Goal: Task Accomplishment & Management: Manage account settings

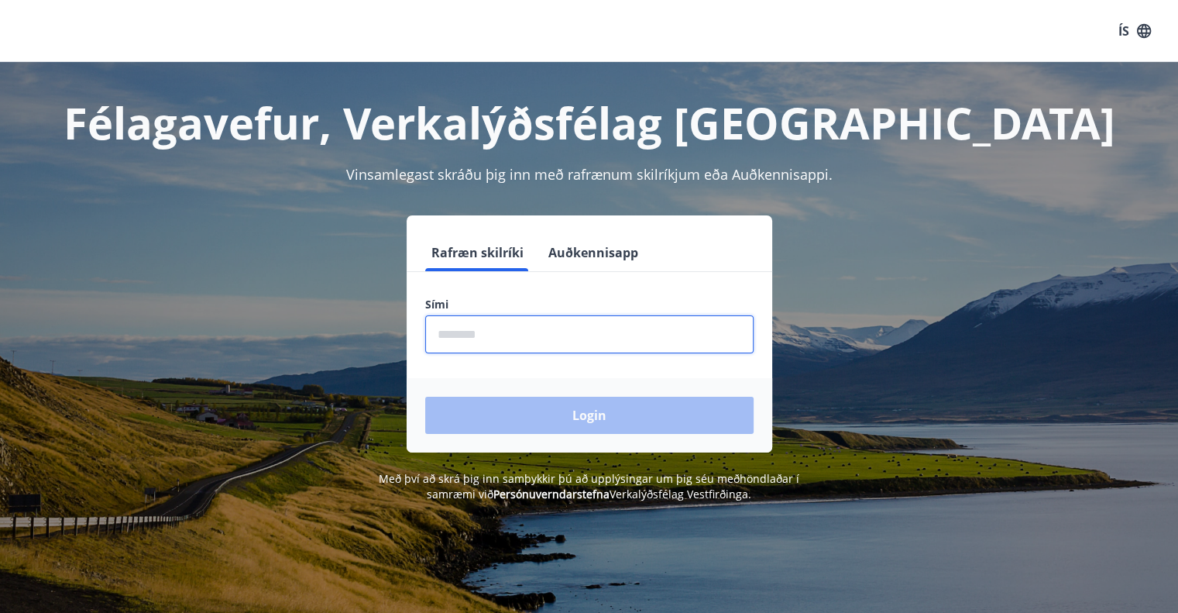
click at [468, 332] on input "phone" at bounding box center [589, 334] width 328 height 38
type input "********"
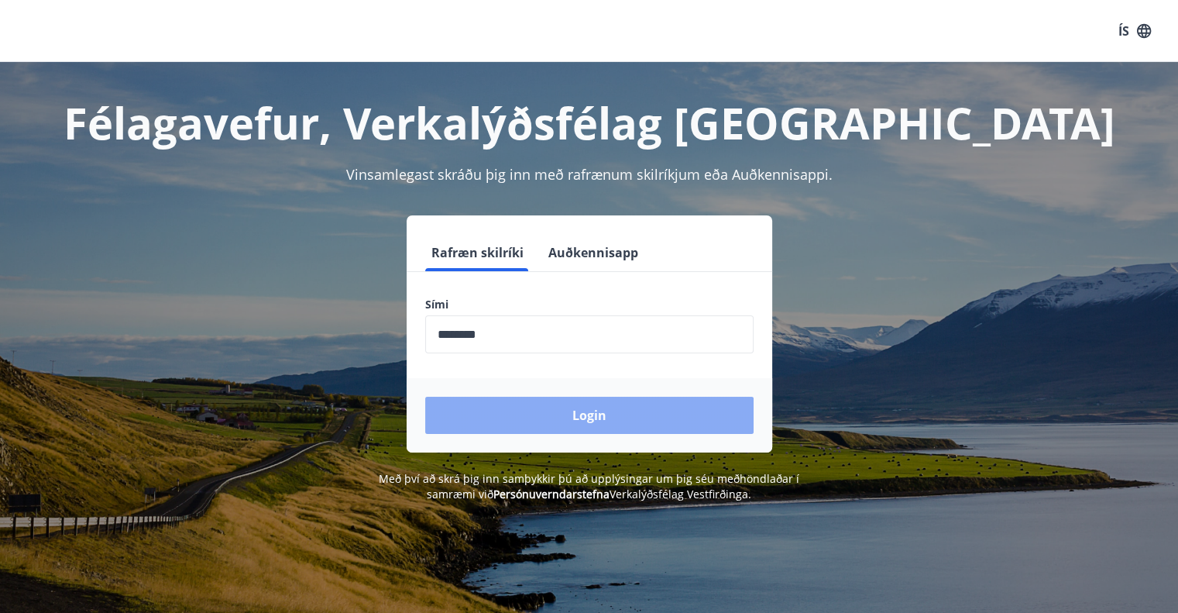
click at [556, 412] on button "Login" at bounding box center [589, 415] width 328 height 37
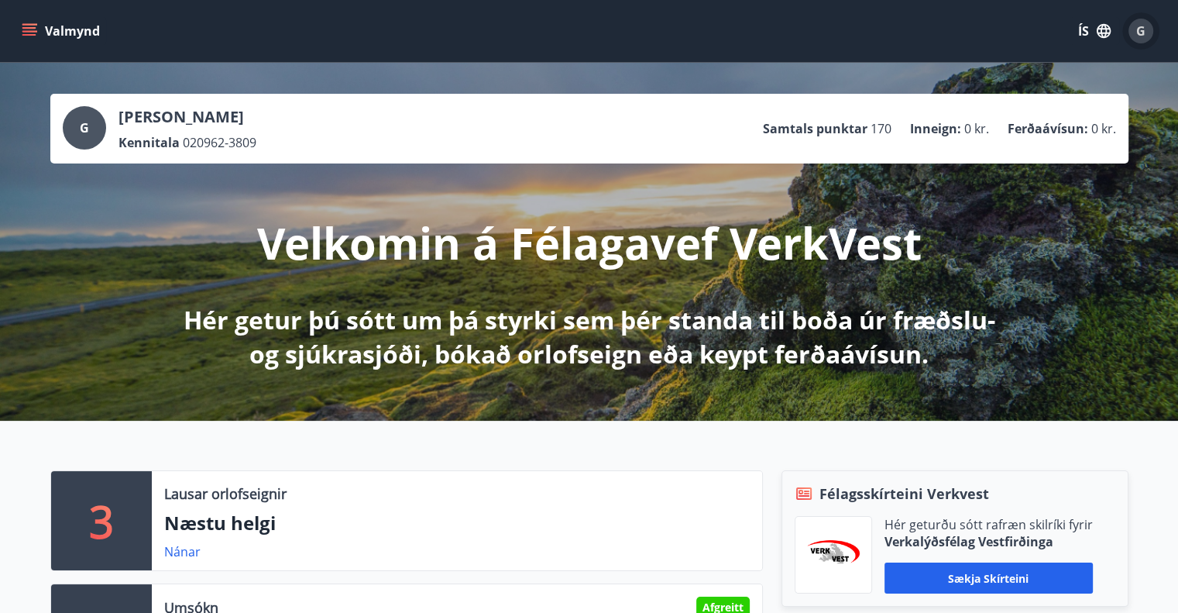
click at [1140, 33] on span "G" at bounding box center [1140, 30] width 9 height 17
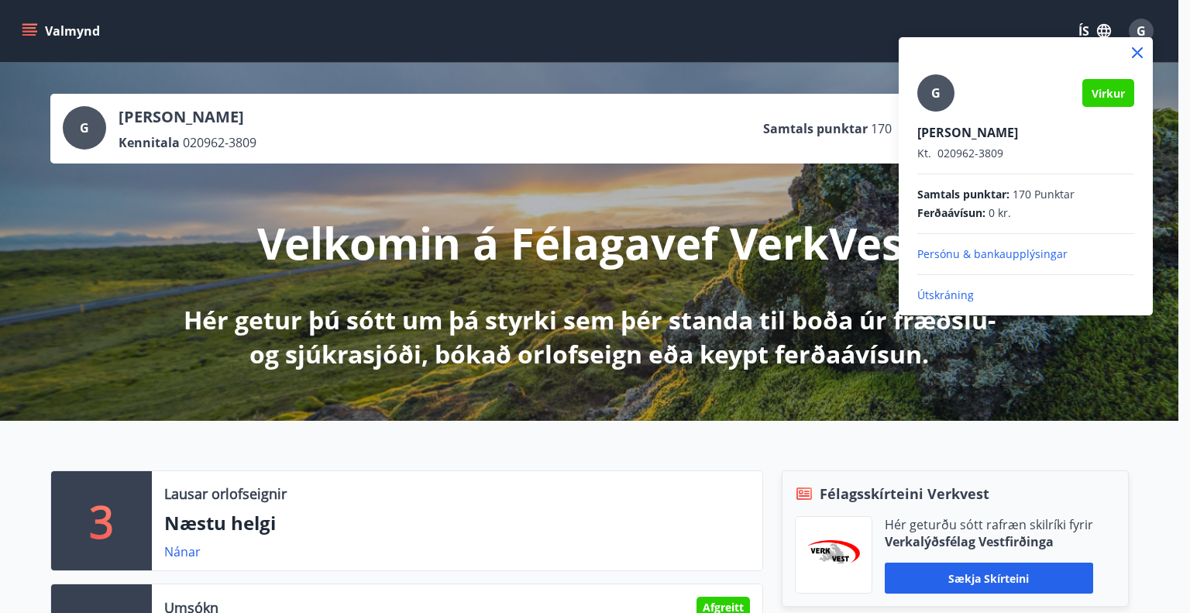
click at [74, 125] on div at bounding box center [595, 306] width 1190 height 613
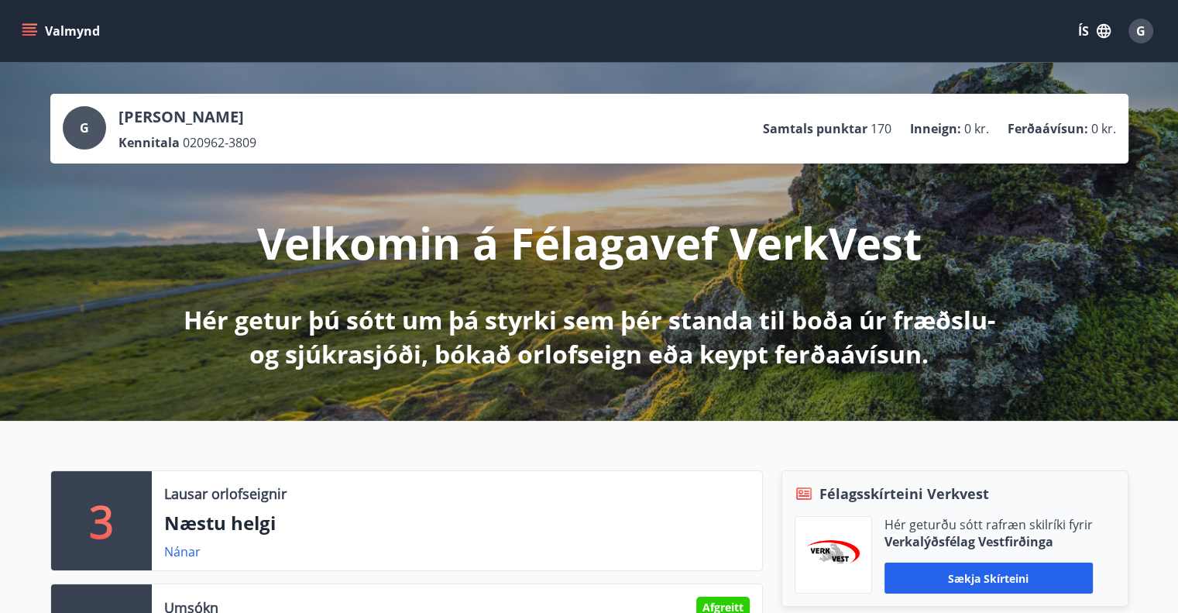
click at [74, 125] on div "G" at bounding box center [84, 127] width 43 height 43
click at [31, 30] on icon "menu" at bounding box center [30, 31] width 17 height 2
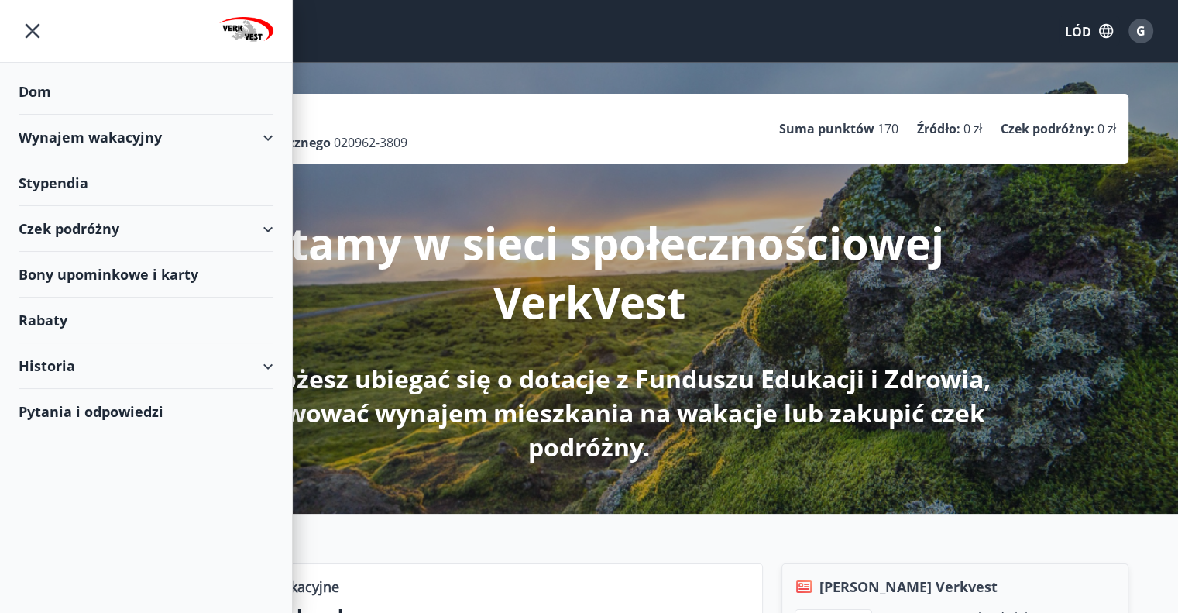
click at [271, 133] on div "Wynajem wakacyjny" at bounding box center [146, 138] width 255 height 46
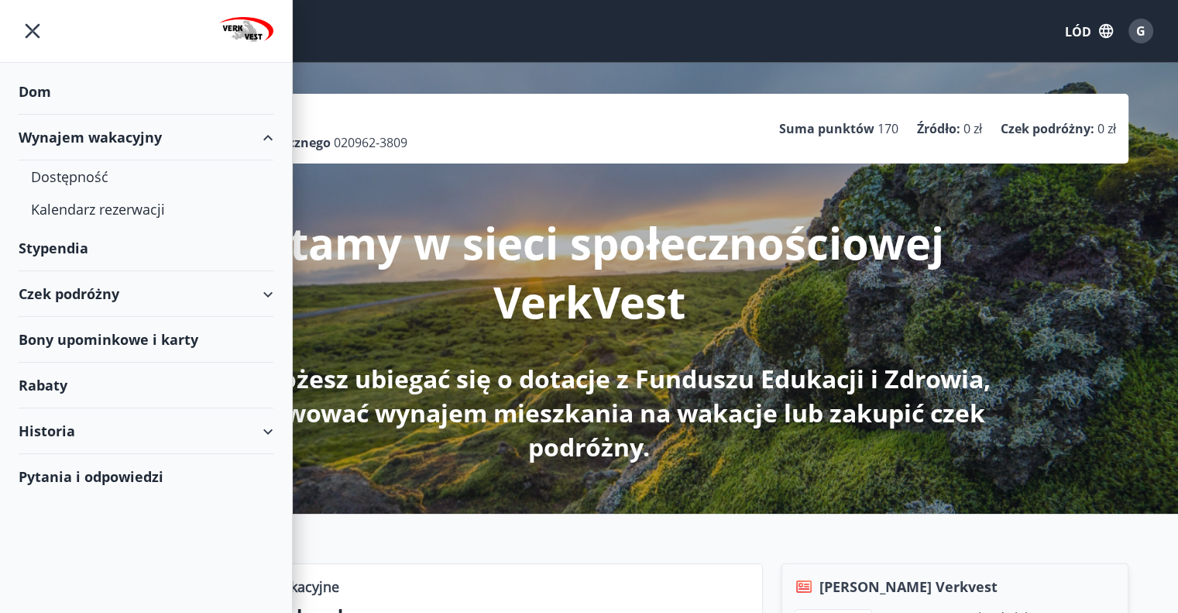
click at [266, 430] on div "Historia" at bounding box center [146, 431] width 255 height 46
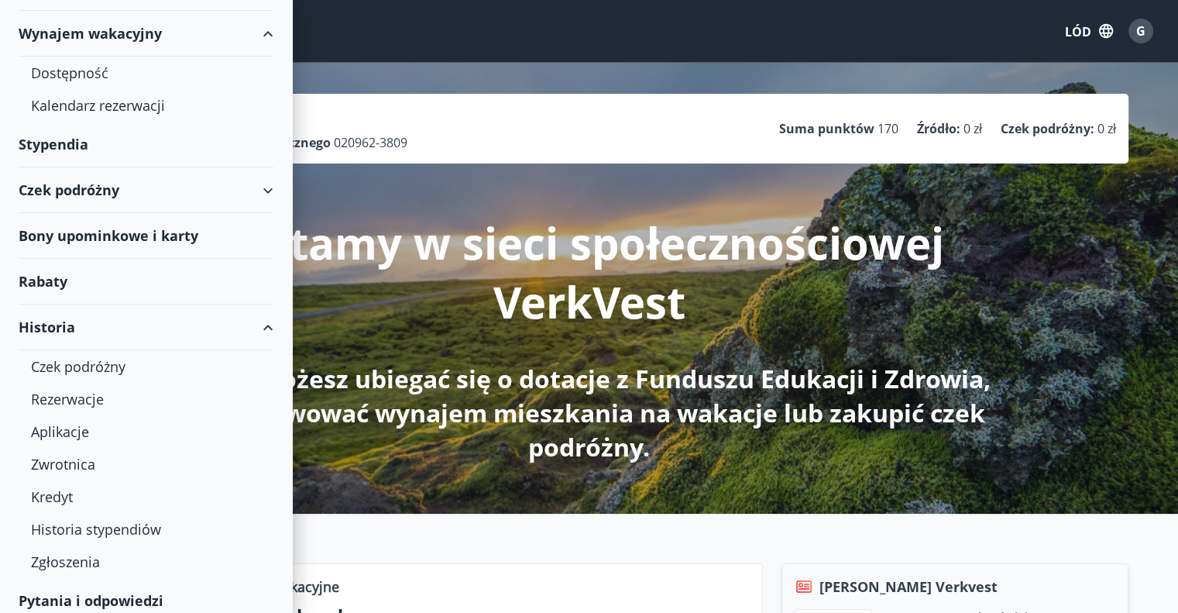
scroll to position [112, 0]
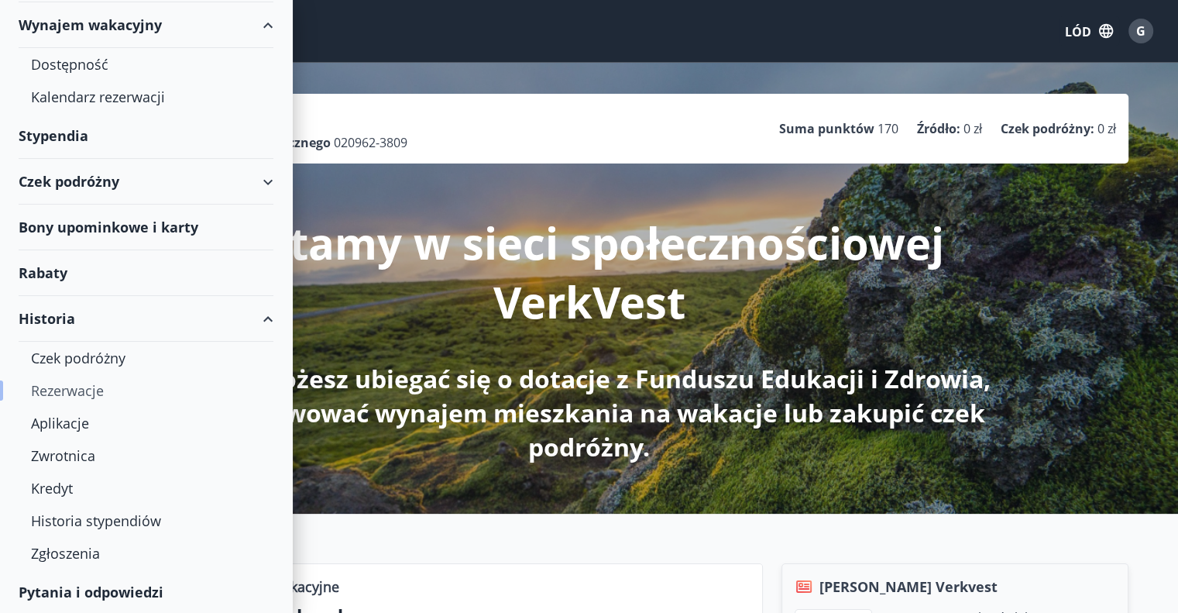
click at [90, 388] on font "Rezerwacje" at bounding box center [67, 390] width 73 height 19
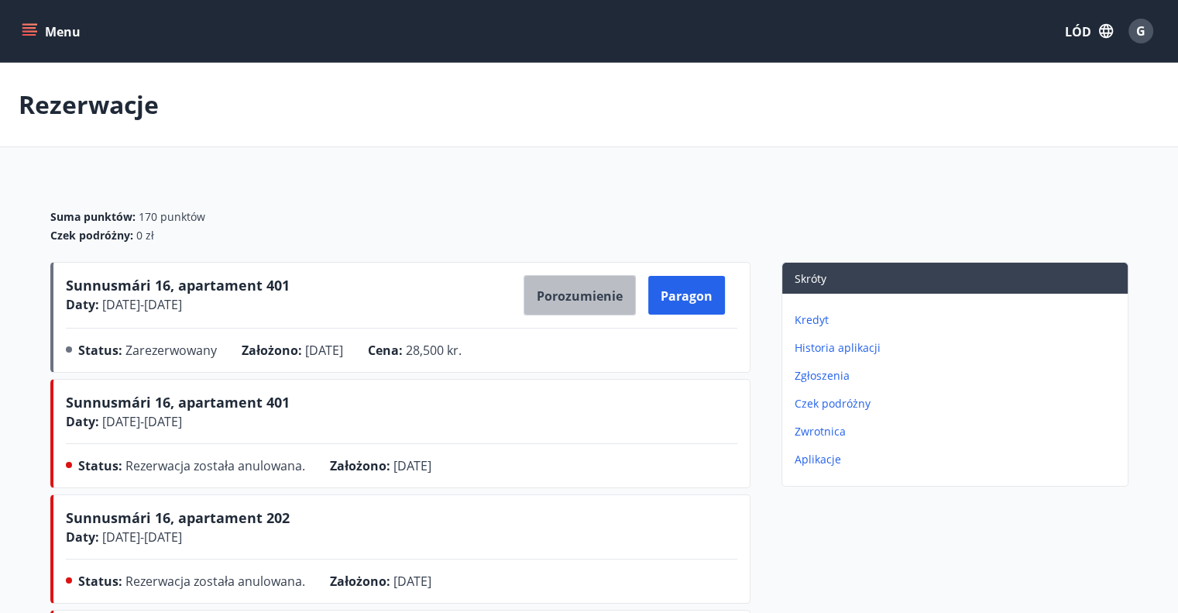
click at [586, 296] on font "Porozumienie" at bounding box center [580, 295] width 86 height 17
click at [581, 302] on font "Porozumienie" at bounding box center [580, 295] width 86 height 17
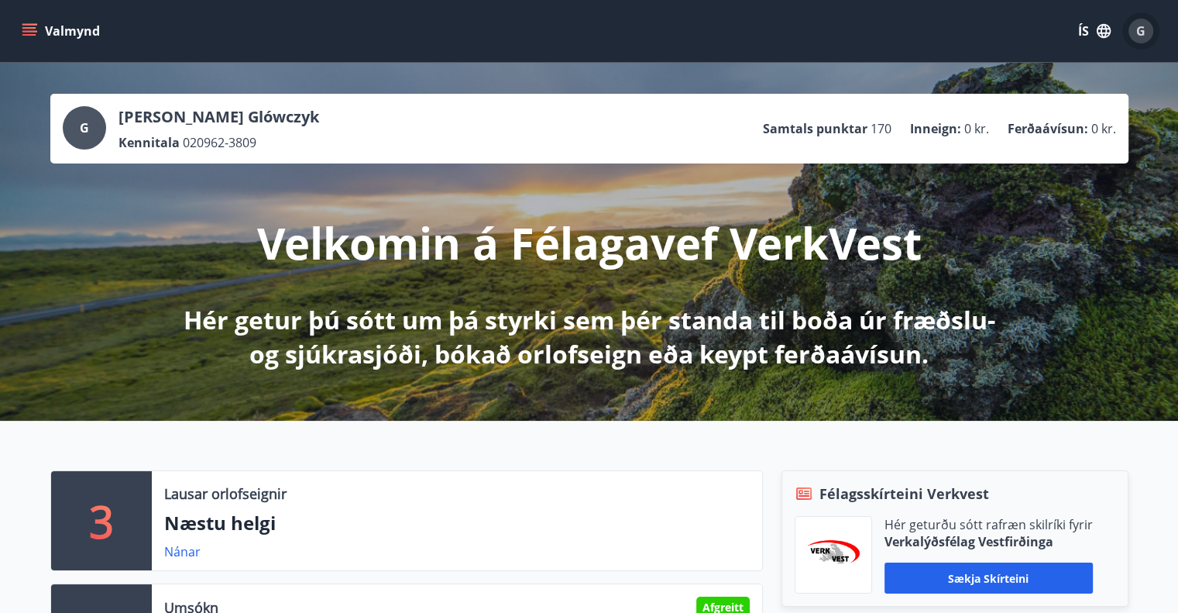
click at [1143, 31] on span "G" at bounding box center [1140, 30] width 9 height 17
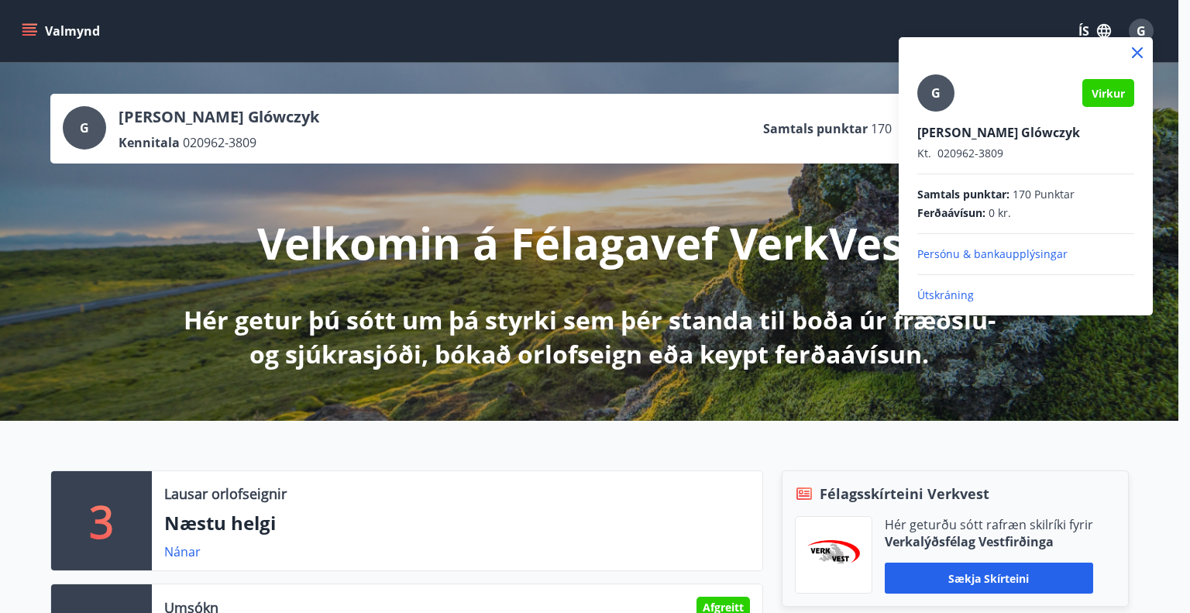
click at [941, 297] on p "Útskráning" at bounding box center [1025, 294] width 217 height 15
